Goal: Transaction & Acquisition: Purchase product/service

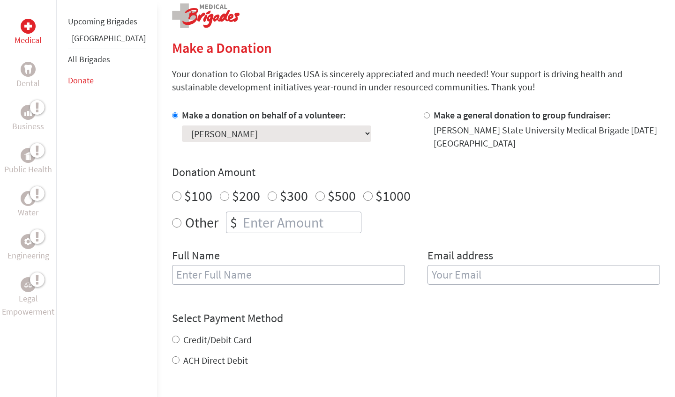
click at [249, 232] on input "number" at bounding box center [301, 222] width 120 height 21
radio input "true"
click at [249, 228] on input "number" at bounding box center [301, 222] width 120 height 21
type input "1250"
type input "[PERSON_NAME]"
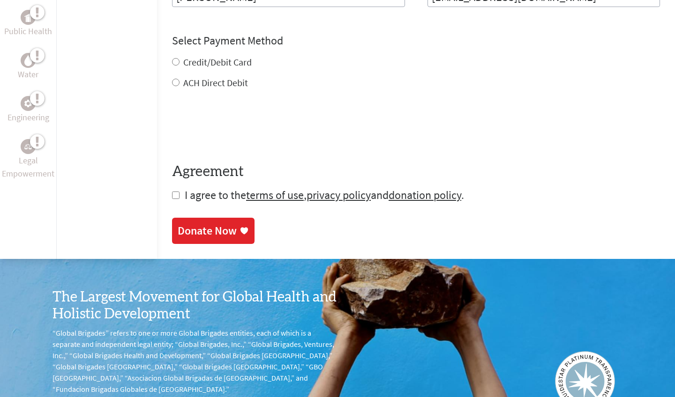
scroll to position [471, 0]
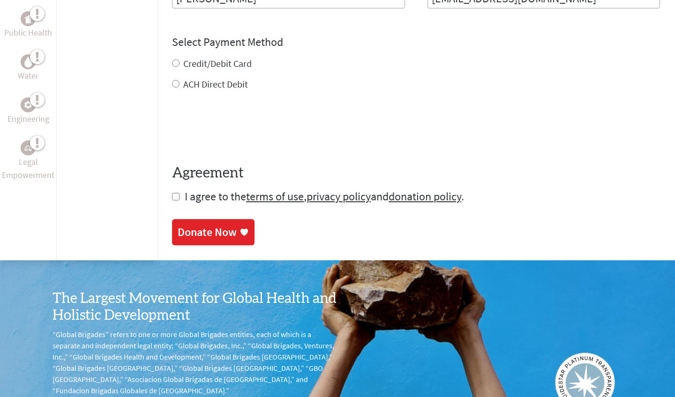
type input "Asaleh4447@gmail.com"
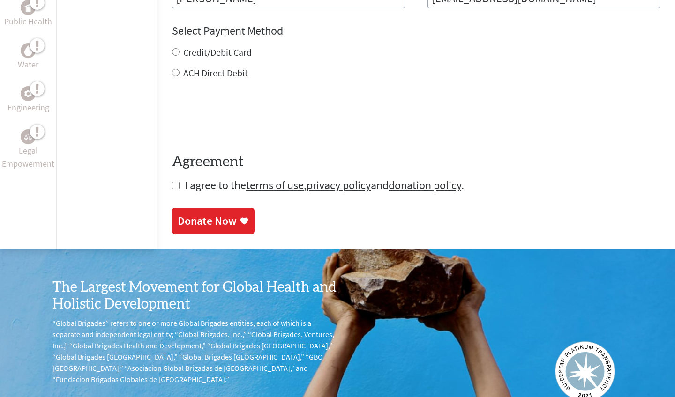
click at [210, 65] on div "Credit/Debit Card ACH Direct Debit" at bounding box center [416, 63] width 488 height 34
click at [183, 54] on label "Credit/Debit Card" at bounding box center [217, 52] width 68 height 12
click at [180, 54] on input "Credit/Debit Card" at bounding box center [175, 51] width 7 height 7
radio input "true"
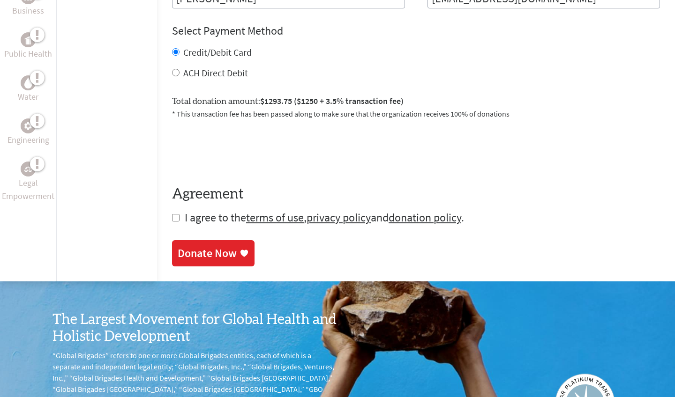
click at [183, 74] on label "ACH Direct Debit" at bounding box center [215, 73] width 65 height 12
click at [172, 74] on input "ACH Direct Debit" at bounding box center [175, 72] width 7 height 7
radio input "true"
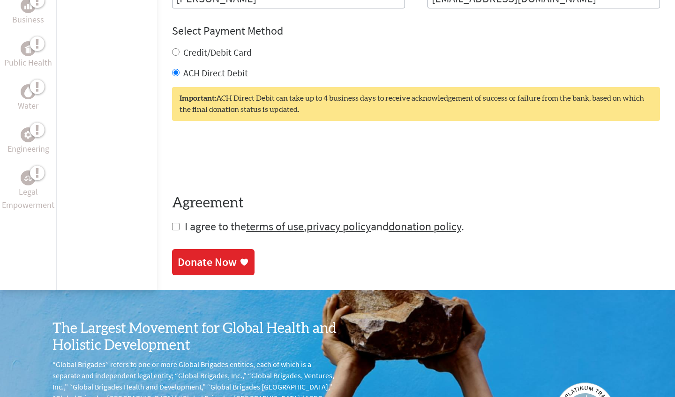
click at [183, 55] on label "Credit/Debit Card" at bounding box center [217, 52] width 68 height 12
click at [177, 55] on input "Credit/Debit Card" at bounding box center [175, 51] width 7 height 7
radio input "true"
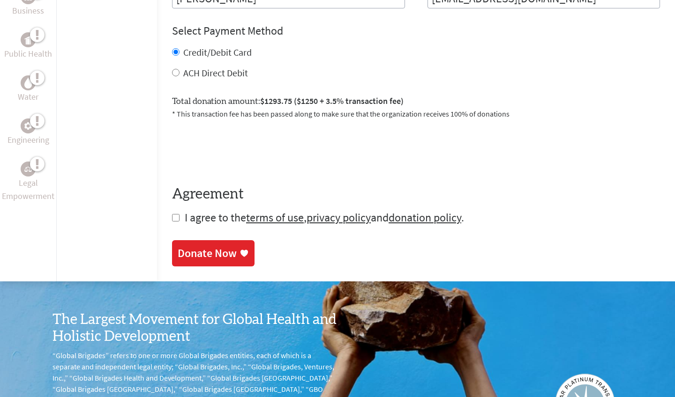
click at [183, 75] on label "ACH Direct Debit" at bounding box center [215, 73] width 65 height 12
click at [178, 75] on input "ACH Direct Debit" at bounding box center [175, 72] width 7 height 7
radio input "true"
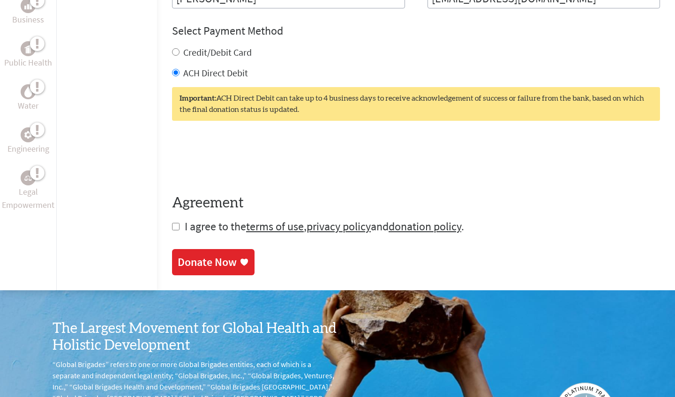
click at [204, 68] on label "ACH Direct Debit" at bounding box center [215, 73] width 65 height 12
click at [180, 69] on input "ACH Direct Debit" at bounding box center [175, 72] width 7 height 7
click at [208, 59] on div "Credit/Debit Card" at bounding box center [416, 52] width 488 height 13
click at [195, 56] on label "Credit/Debit Card" at bounding box center [217, 52] width 68 height 12
click at [180, 56] on input "Credit/Debit Card" at bounding box center [175, 51] width 7 height 7
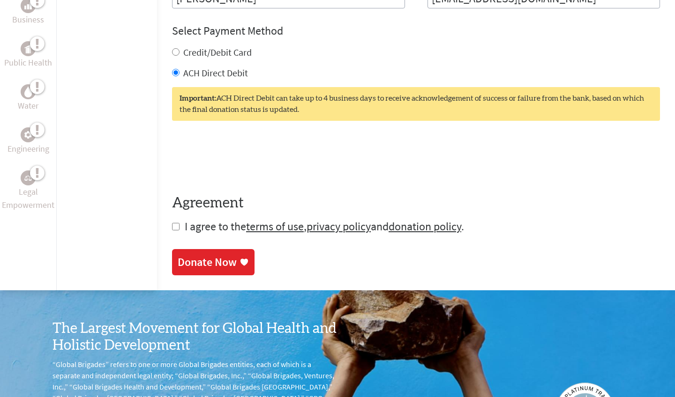
radio input "true"
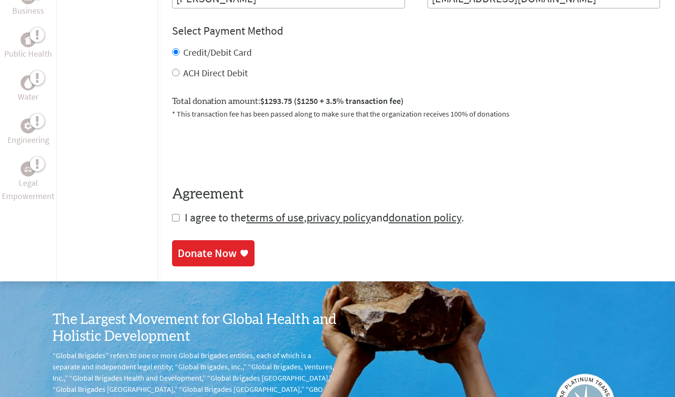
click at [172, 216] on form "Make a donation on behalf of a volunteer: Select a volunteer... [PERSON_NAME] […" at bounding box center [416, 28] width 488 height 393
click at [172, 219] on input "checkbox" at bounding box center [175, 217] width 7 height 7
checkbox input "true"
click at [184, 253] on div "Donate Now" at bounding box center [207, 254] width 59 height 15
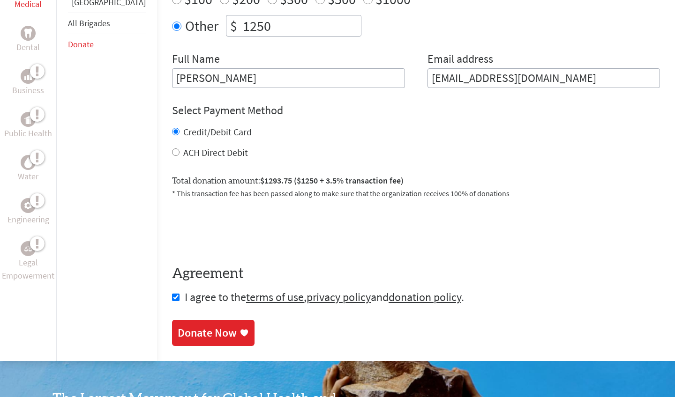
scroll to position [399, 0]
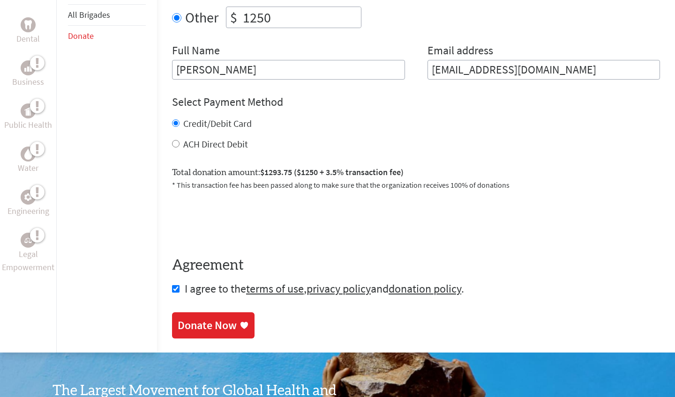
click at [212, 321] on div "Donate Now" at bounding box center [213, 325] width 71 height 15
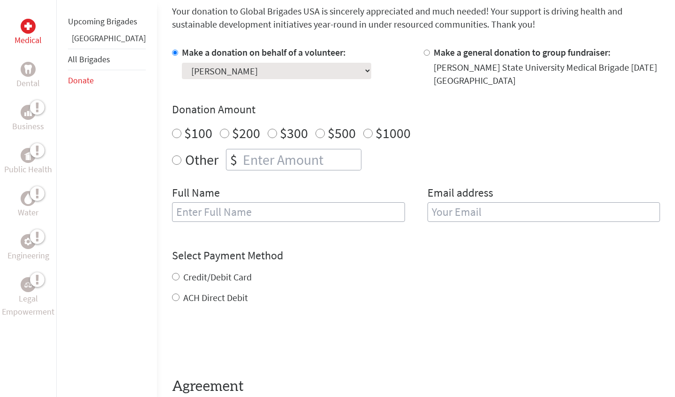
scroll to position [357, 0]
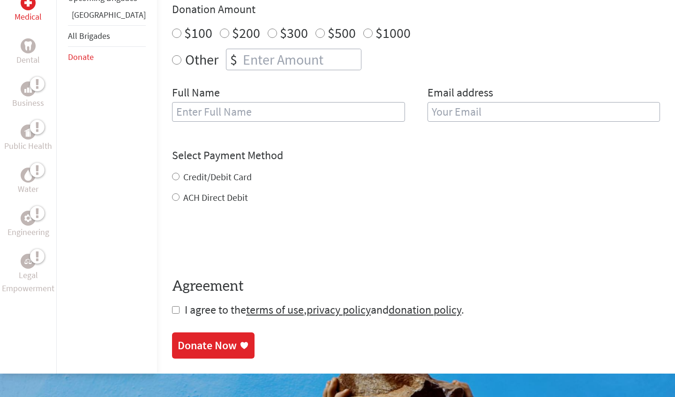
click at [286, 65] on input "number" at bounding box center [301, 59] width 120 height 21
radio input "true"
type input "1250"
click at [210, 99] on div "Full Name" at bounding box center [288, 109] width 233 height 48
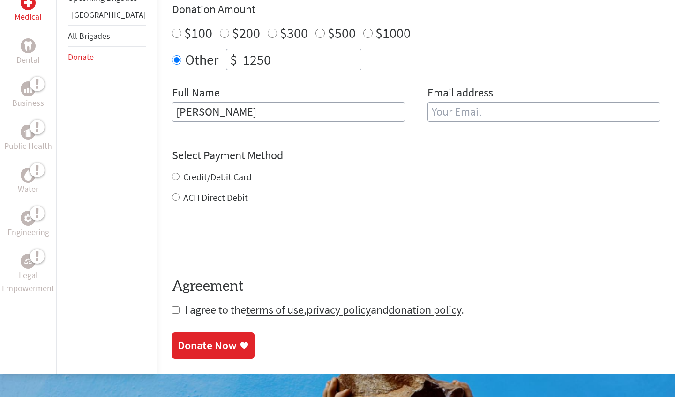
type input "[PERSON_NAME]"
type input "[EMAIL_ADDRESS][DOMAIN_NAME]"
click at [191, 181] on div "Credit/Debit Card ACH Direct Debit" at bounding box center [416, 188] width 488 height 34
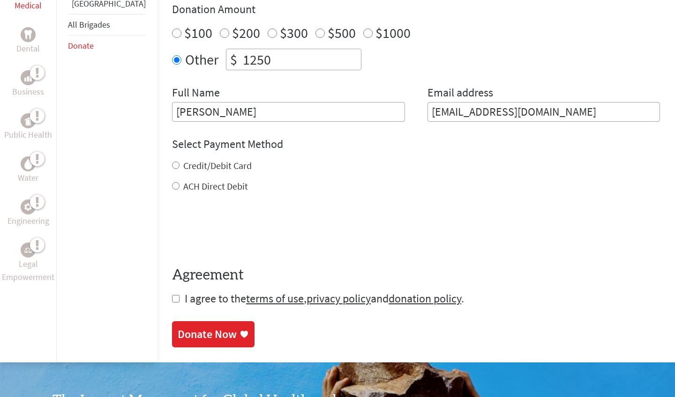
click at [183, 167] on label "Credit/Debit Card" at bounding box center [217, 166] width 68 height 12
click at [172, 167] on input "Credit/Debit Card" at bounding box center [175, 165] width 7 height 7
radio input "true"
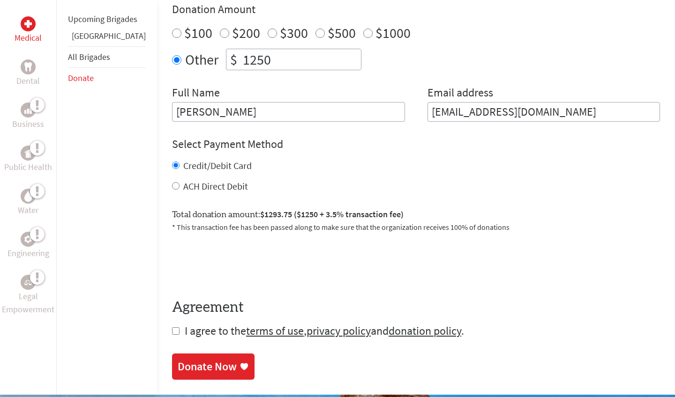
click at [172, 332] on form "Make a donation on behalf of a volunteer: Select a volunteer... [PERSON_NAME] […" at bounding box center [416, 142] width 488 height 393
click at [172, 333] on form "Make a donation on behalf of a volunteer: Select a volunteer... [PERSON_NAME] […" at bounding box center [416, 142] width 488 height 393
click at [172, 333] on input "checkbox" at bounding box center [175, 331] width 7 height 7
checkbox input "true"
click at [181, 375] on div "Donate Now" at bounding box center [207, 367] width 59 height 15
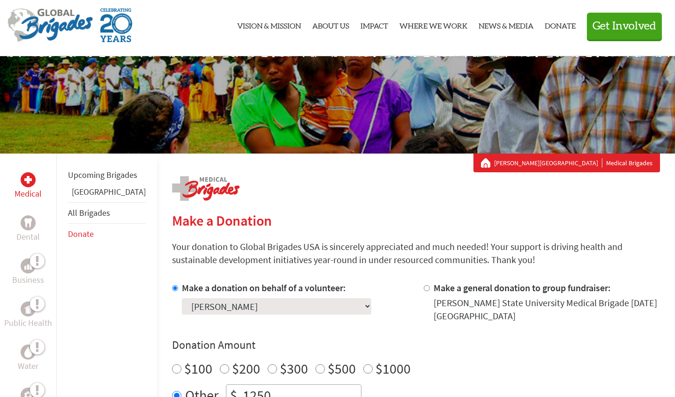
scroll to position [25, 0]
